Goal: Information Seeking & Learning: Learn about a topic

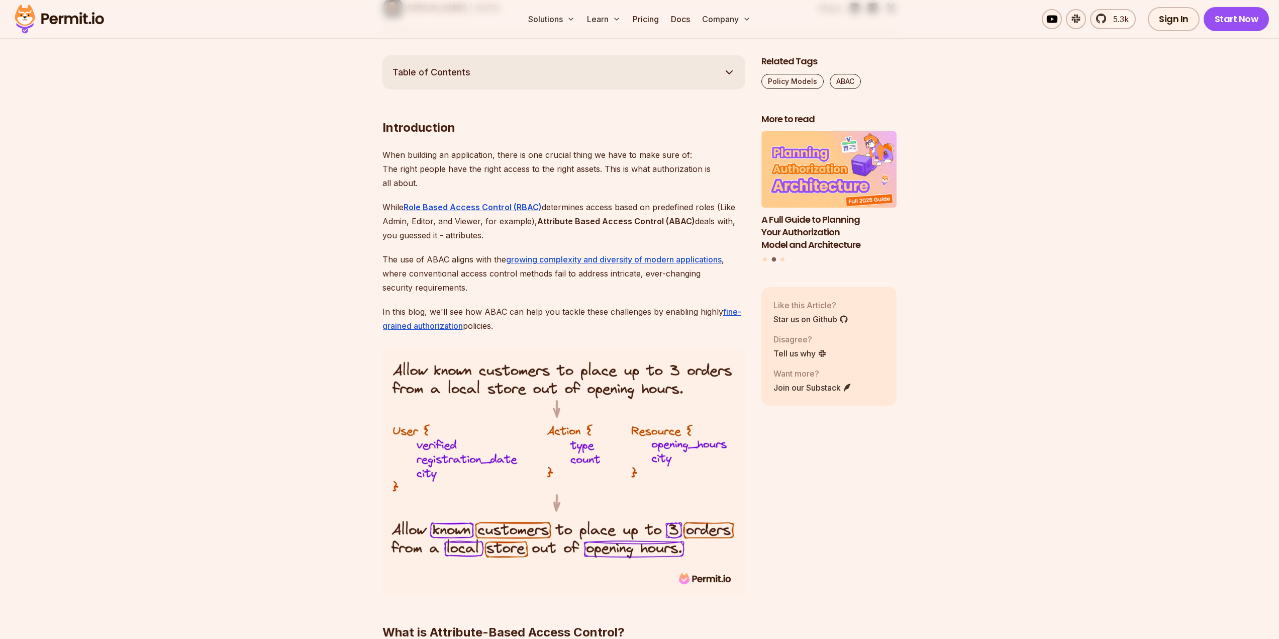
scroll to position [251, 0]
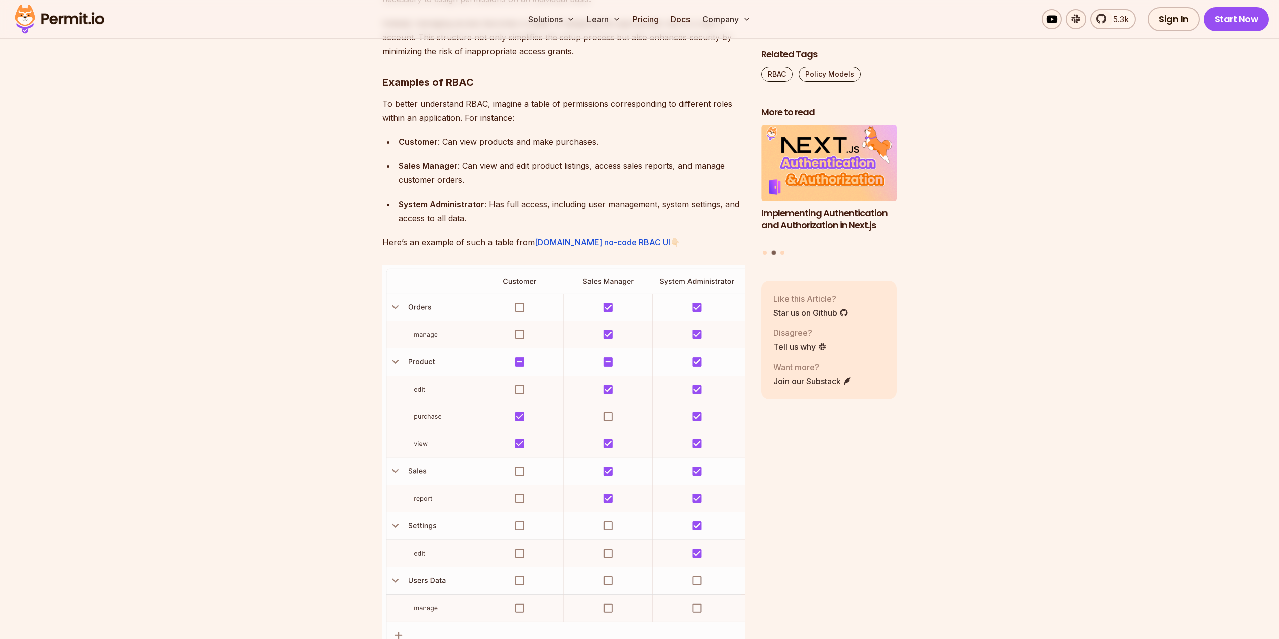
scroll to position [1357, 0]
click at [515, 336] on img at bounding box center [563, 457] width 363 height 387
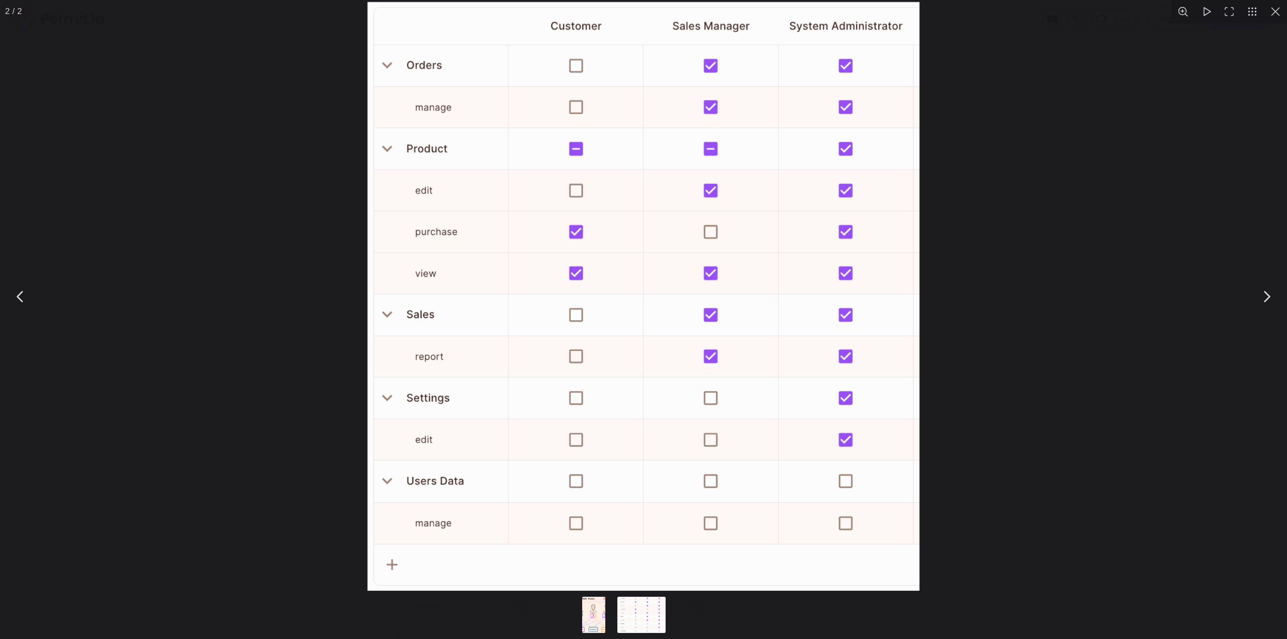
click at [299, 319] on div "You can close this modal content with the ESC key" at bounding box center [643, 296] width 1287 height 593
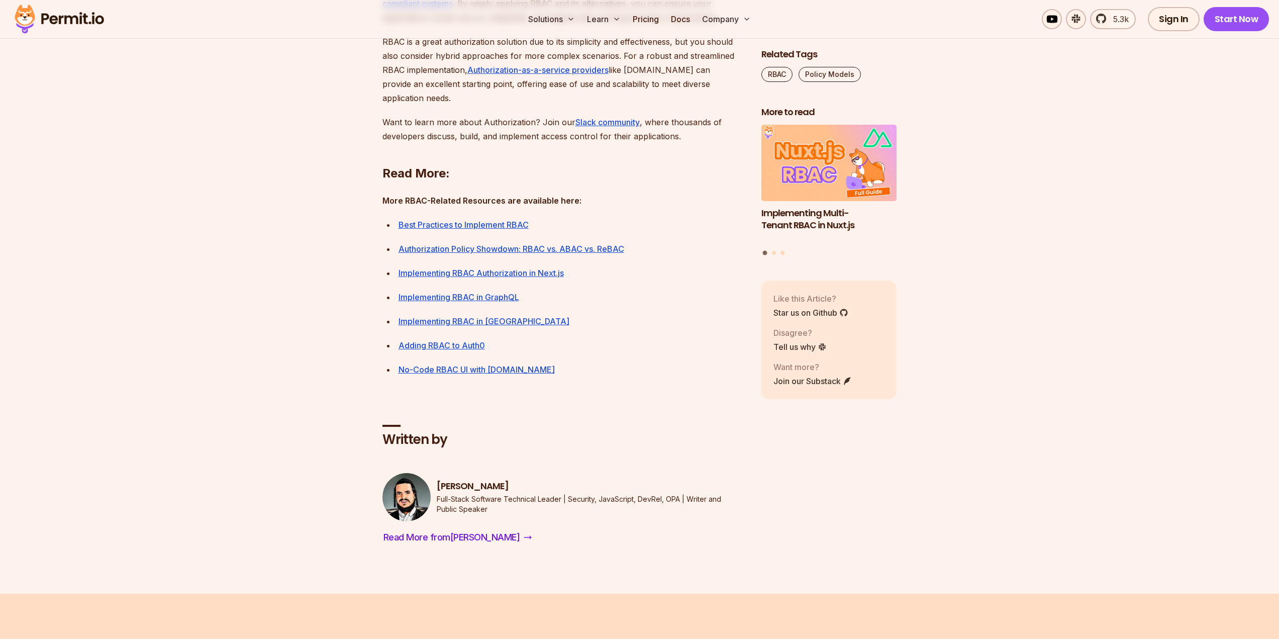
scroll to position [3719, 0]
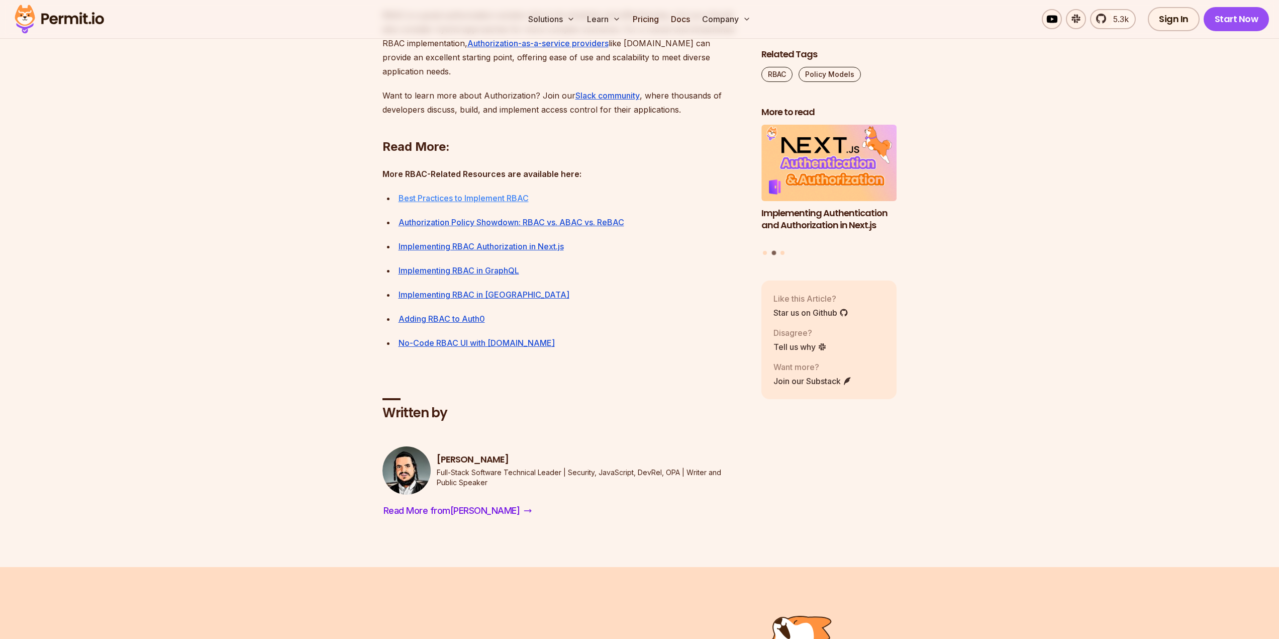
click at [496, 203] on link "Best Practices to Implement RBAC" at bounding box center [464, 198] width 130 height 10
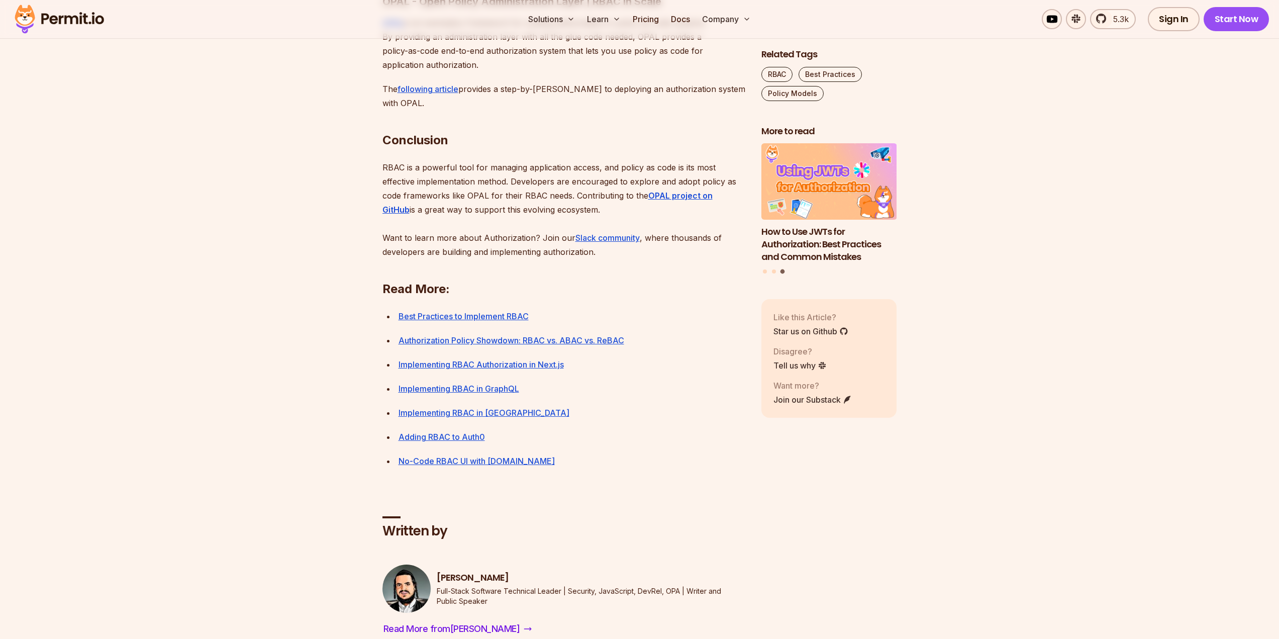
scroll to position [3473, 0]
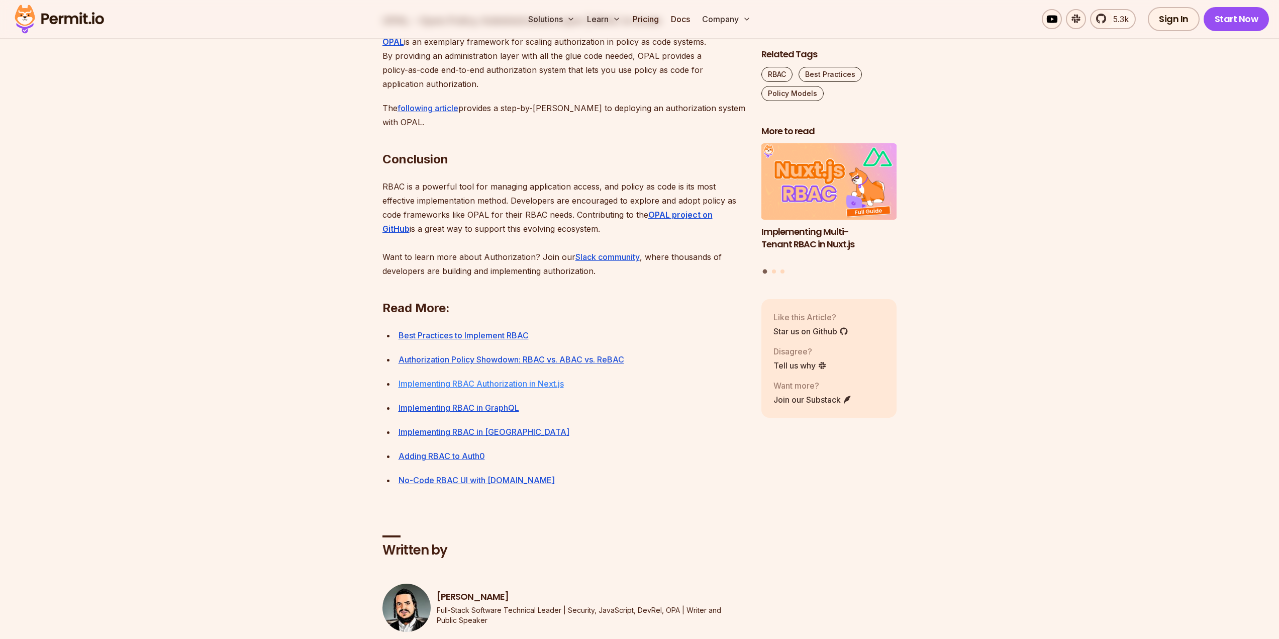
click at [456, 388] on link "Implementing RBAC Authorization in Next.js" at bounding box center [481, 383] width 165 height 10
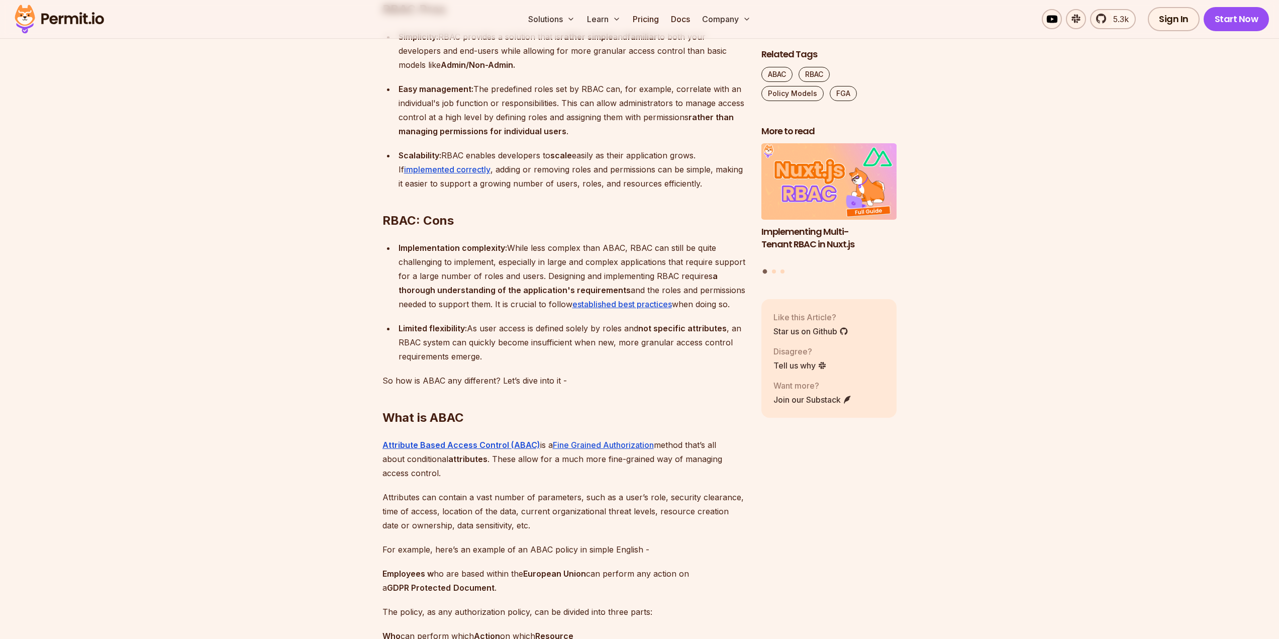
scroll to position [1055, 0]
drag, startPoint x: 643, startPoint y: 341, endPoint x: 726, endPoint y: 336, distance: 82.5
click at [726, 333] on strong "not specific attributes" at bounding box center [682, 328] width 88 height 10
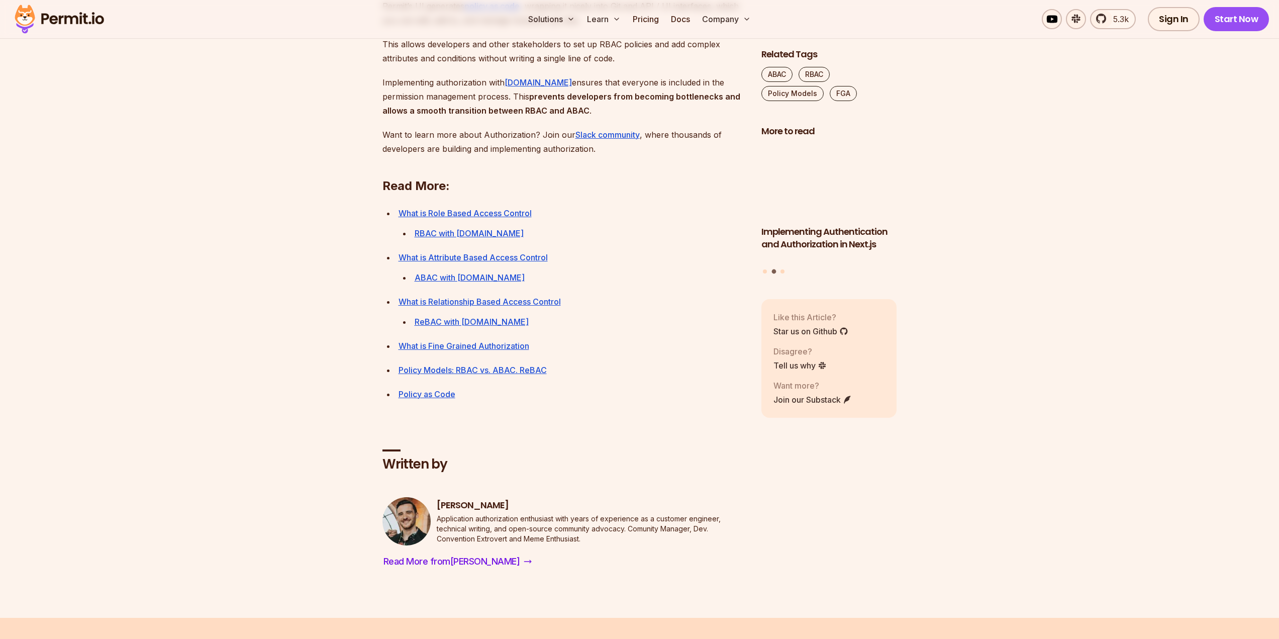
scroll to position [3518, 0]
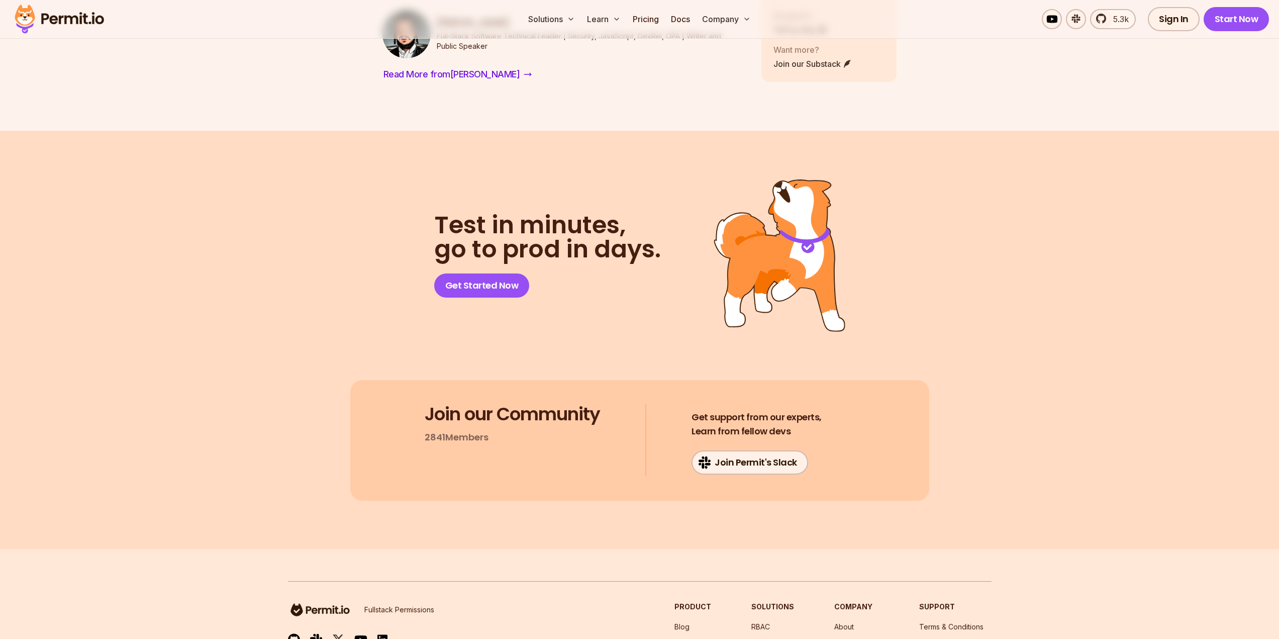
scroll to position [5880, 0]
